Goal: Transaction & Acquisition: Subscribe to service/newsletter

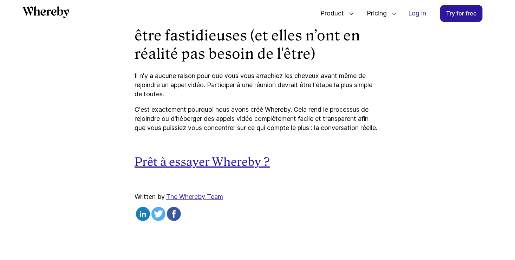
scroll to position [2388, 0]
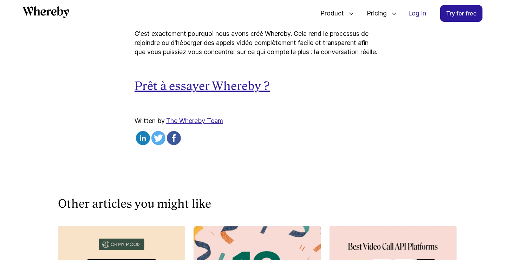
click at [225, 93] on u "Prêt à essayer Whereby ?" at bounding box center [201, 85] width 135 height 13
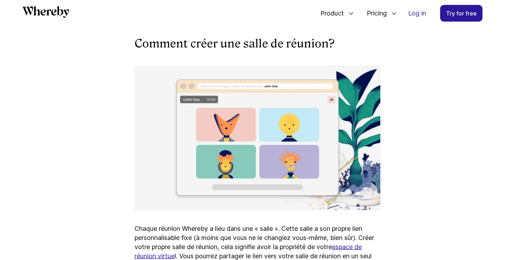
scroll to position [1417, 0]
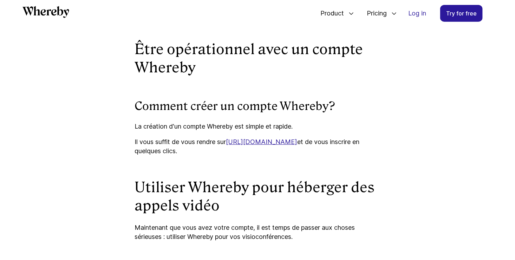
click at [251, 145] on link "[URL][DOMAIN_NAME]" at bounding box center [261, 141] width 71 height 7
